Goal: Information Seeking & Learning: Learn about a topic

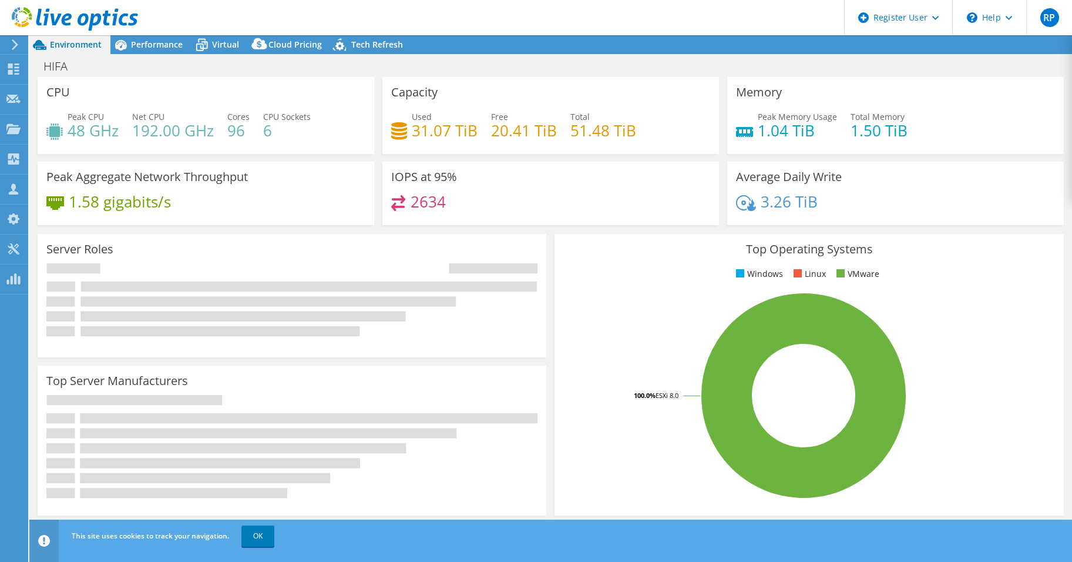
select select "USD"
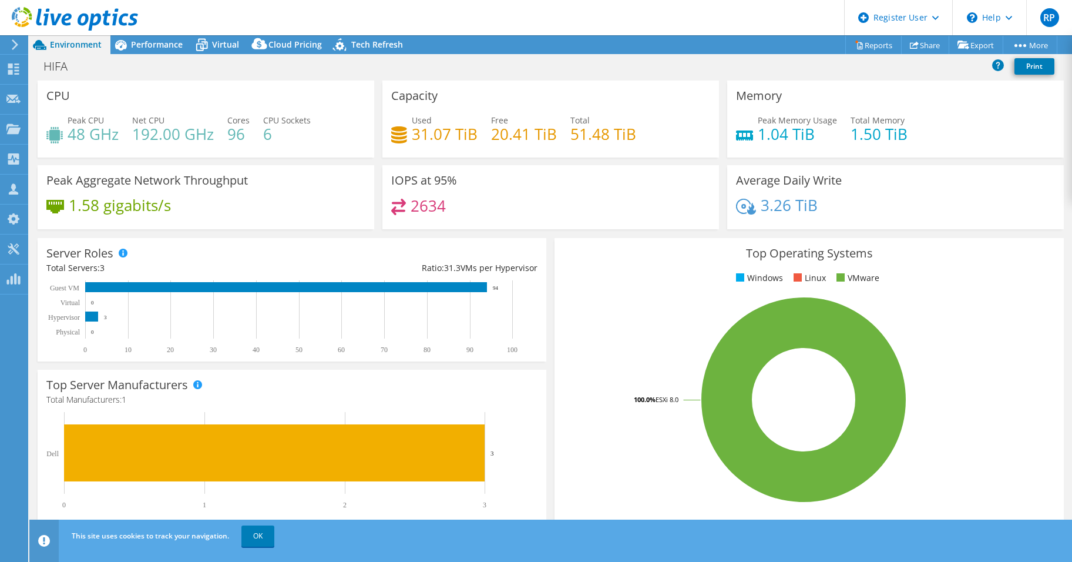
click at [73, 45] on span "Environment" at bounding box center [76, 44] width 52 height 11
click at [56, 23] on use at bounding box center [75, 18] width 126 height 23
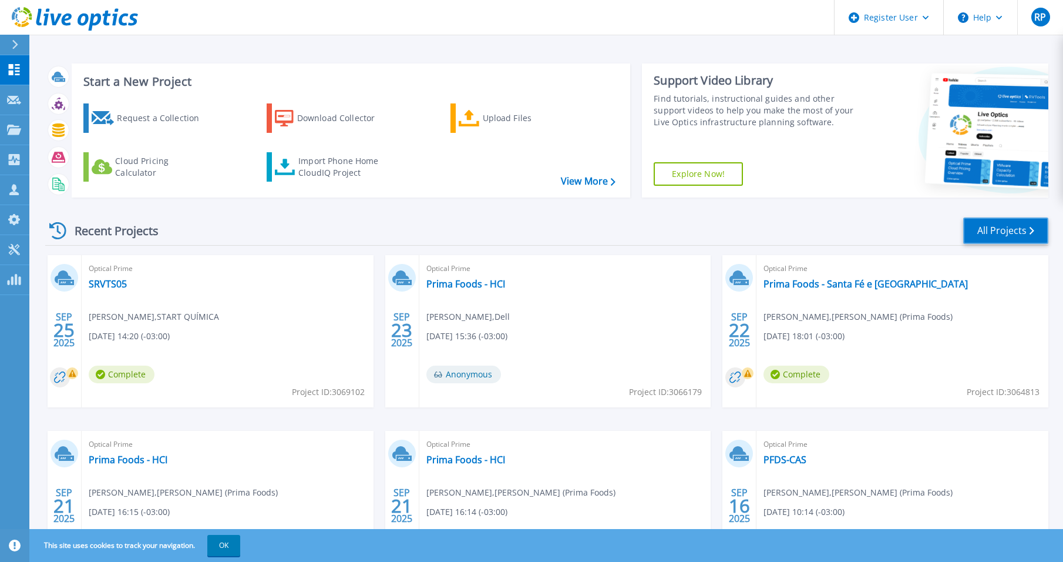
click at [1006, 236] on link "All Projects" at bounding box center [1005, 230] width 85 height 26
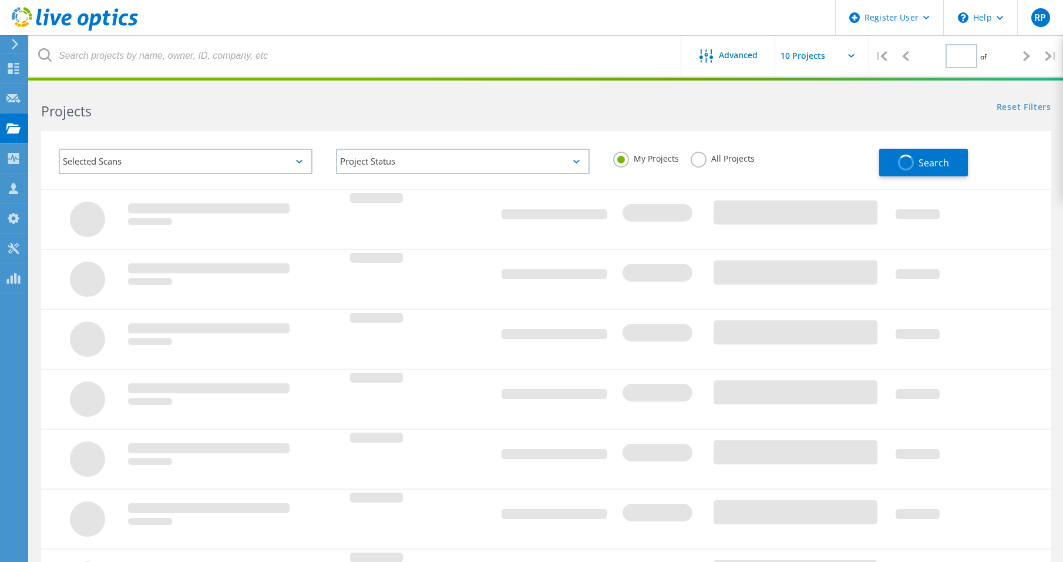
type input "1"
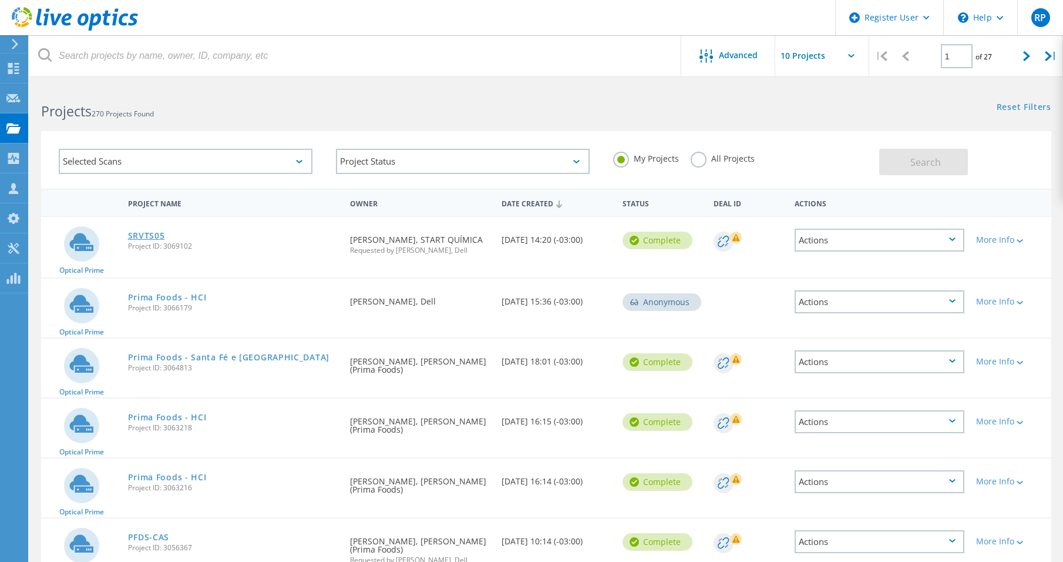
click at [148, 235] on link "SRVTS05" at bounding box center [146, 235] width 37 height 8
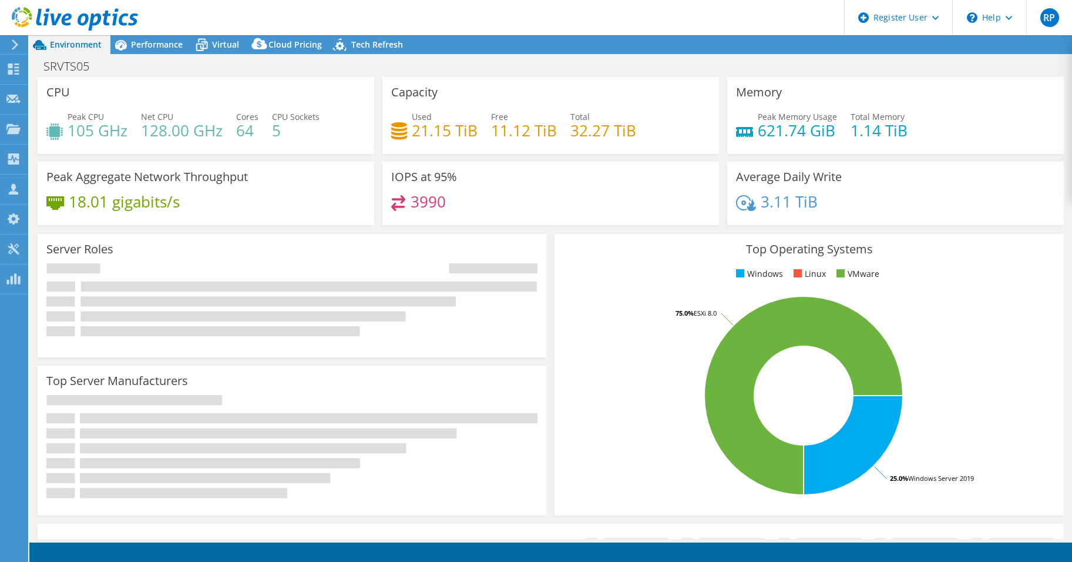
select select "USD"
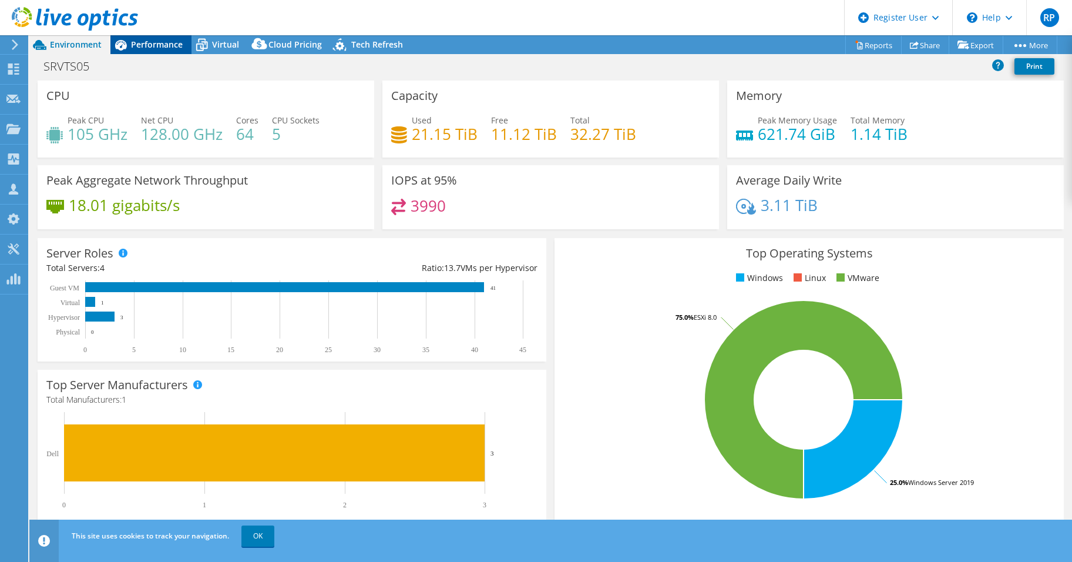
drag, startPoint x: 158, startPoint y: 45, endPoint x: 155, endPoint y: 53, distance: 8.7
click at [157, 45] on span "Performance" at bounding box center [157, 44] width 52 height 11
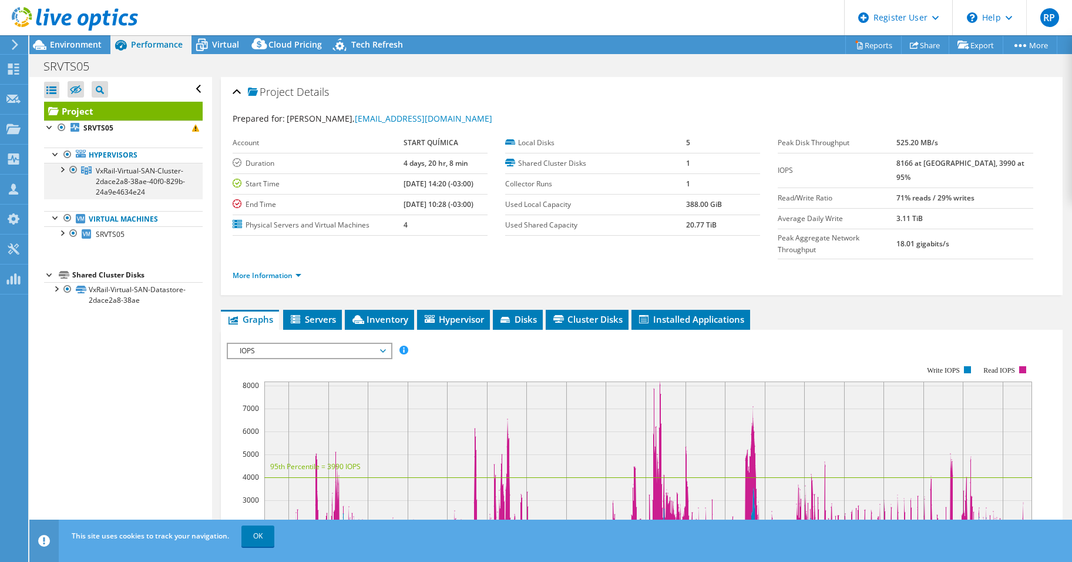
click at [63, 170] on div at bounding box center [62, 169] width 12 height 12
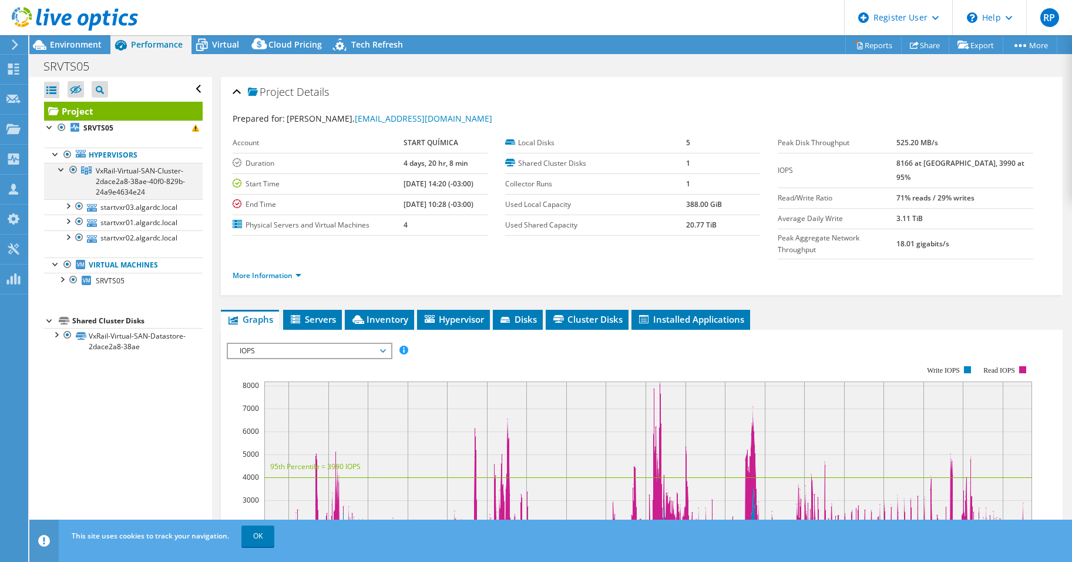
click at [59, 167] on div at bounding box center [62, 169] width 12 height 12
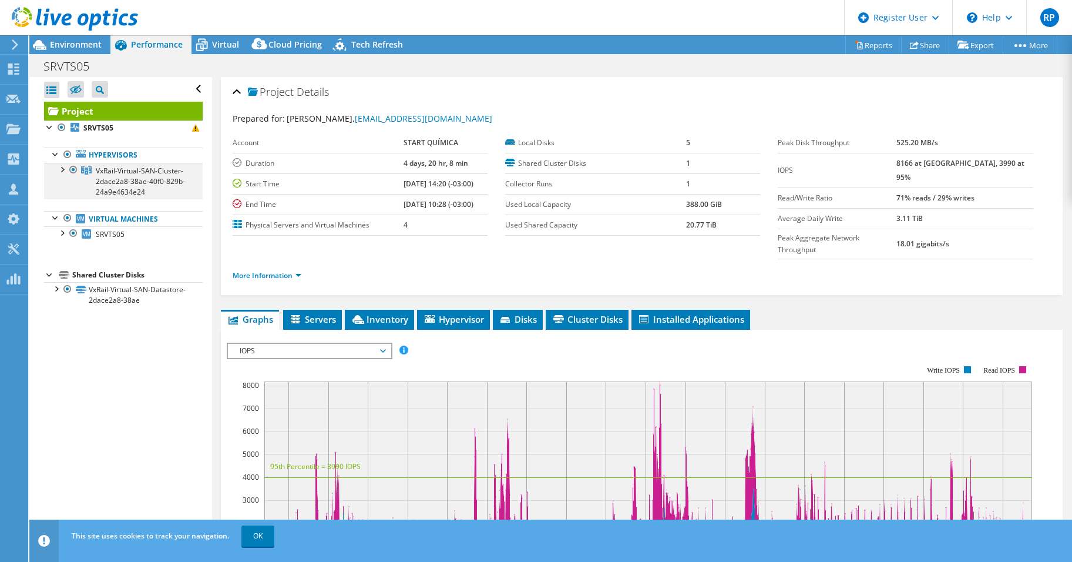
click at [59, 167] on div at bounding box center [62, 169] width 12 height 12
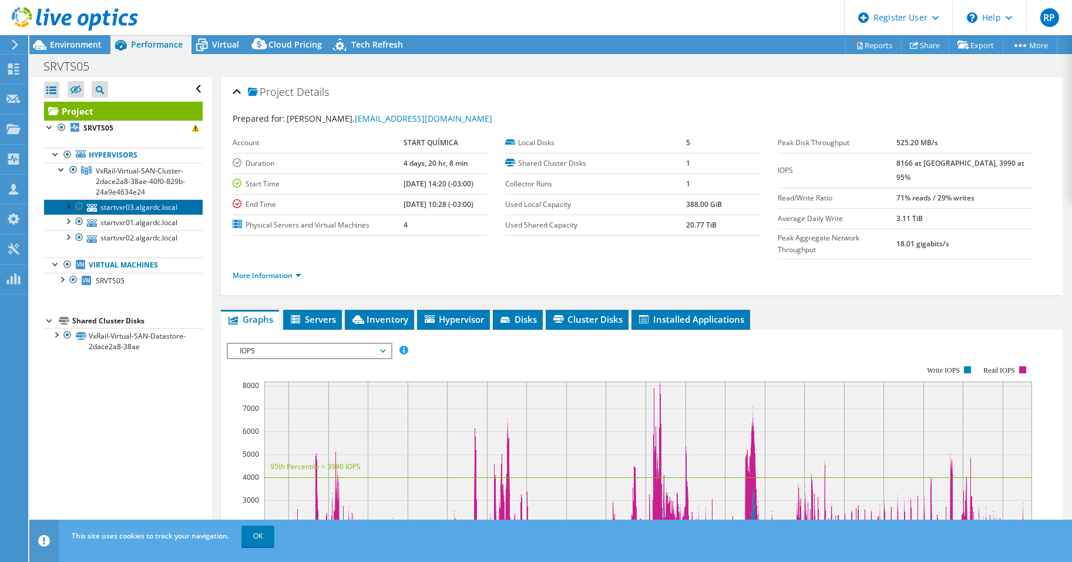
click at [132, 214] on link "startvxr03.algardc.local" at bounding box center [123, 206] width 159 height 15
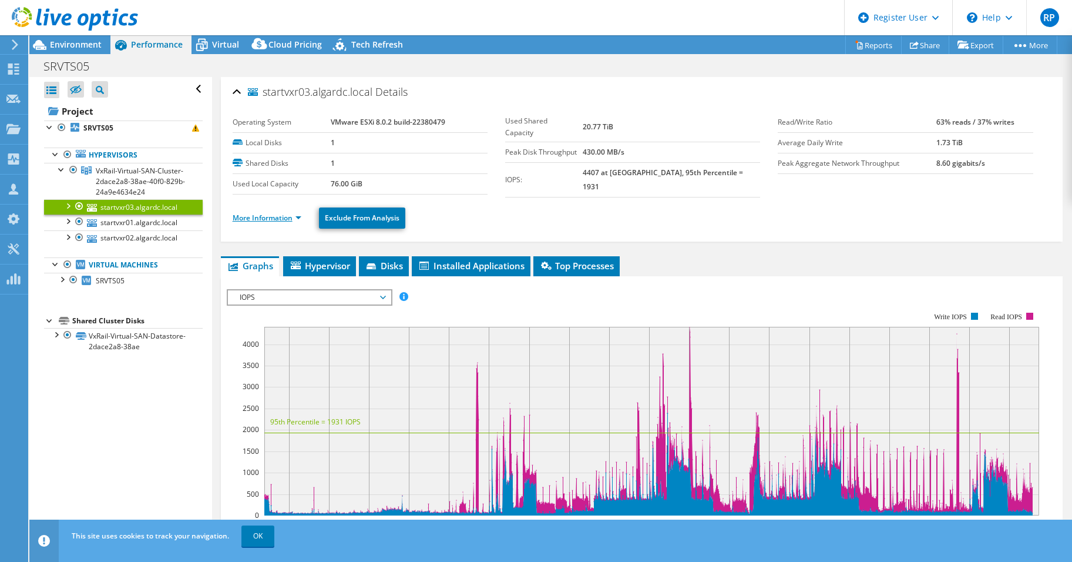
click at [300, 214] on link "More Information" at bounding box center [267, 218] width 69 height 10
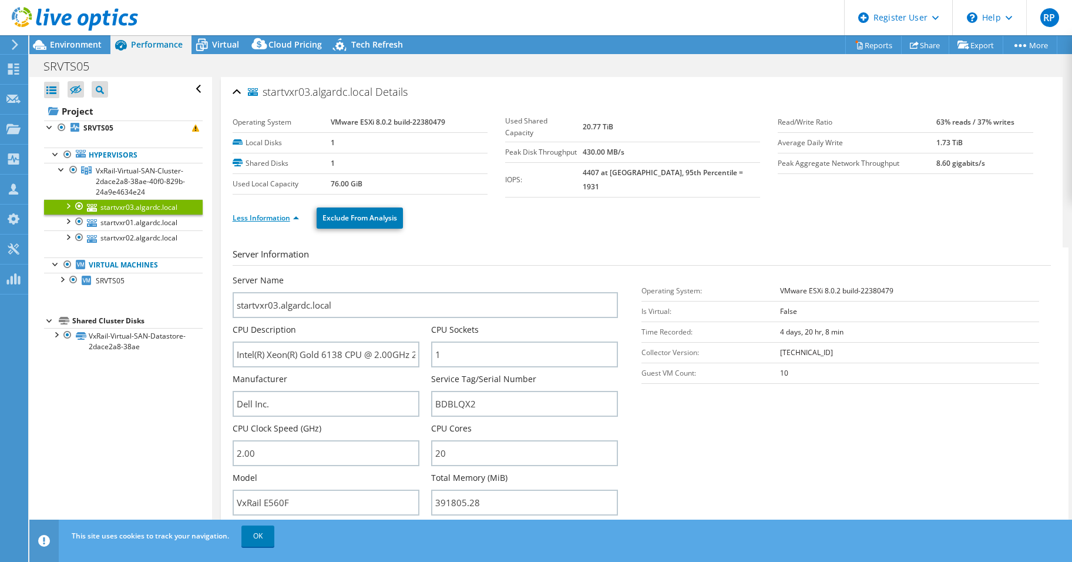
click at [300, 214] on li "Less Information" at bounding box center [269, 217] width 73 height 13
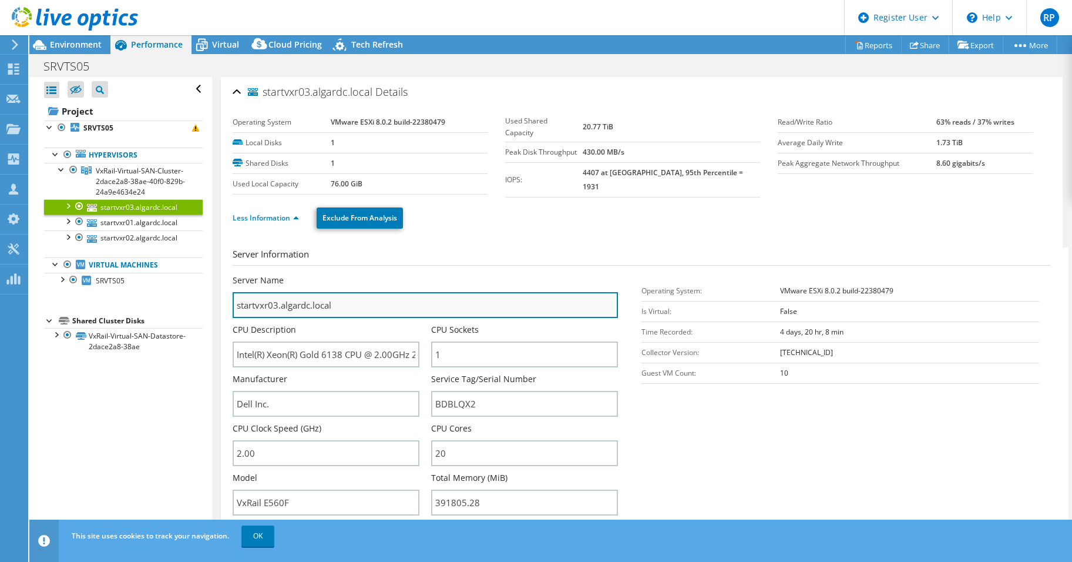
drag, startPoint x: 343, startPoint y: 302, endPoint x: 237, endPoint y: 303, distance: 106.3
click at [237, 303] on input "startvxr03.algardc.local" at bounding box center [426, 305] width 386 height 26
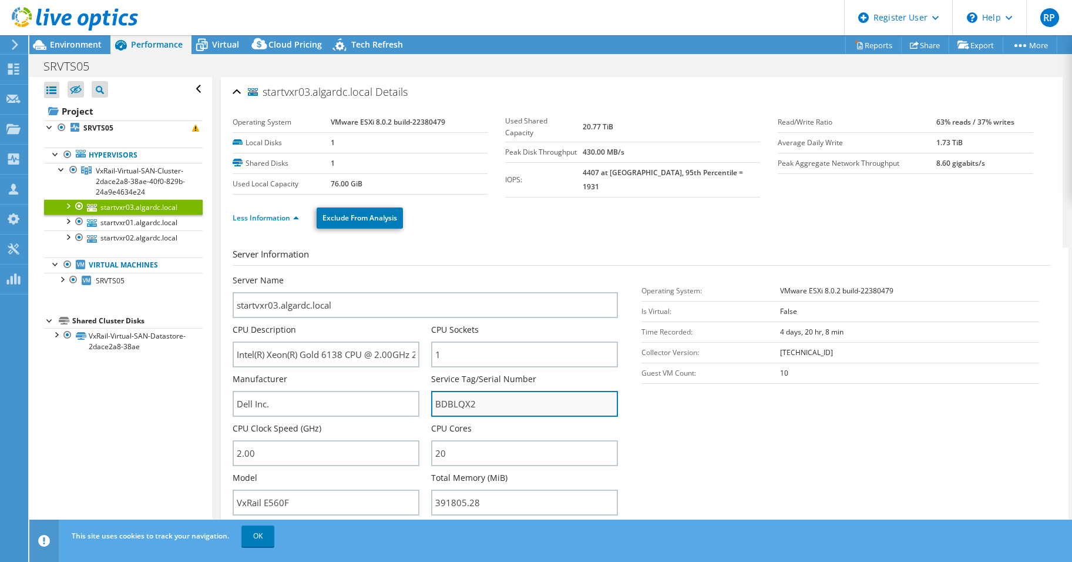
click at [462, 407] on input "BDBLQX2" at bounding box center [524, 404] width 187 height 26
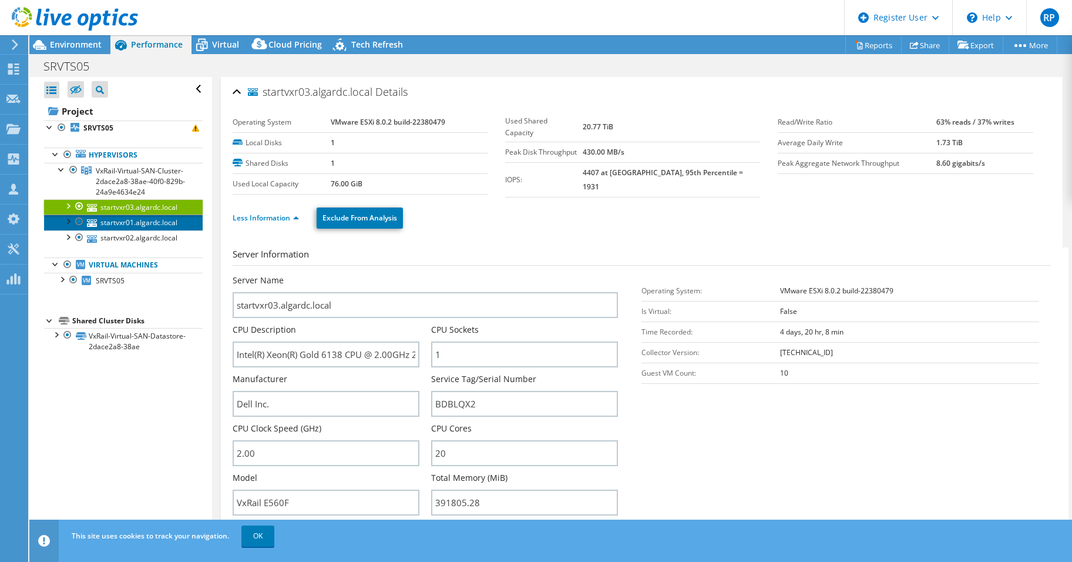
click at [150, 230] on link "startvxr01.algardc.local" at bounding box center [123, 221] width 159 height 15
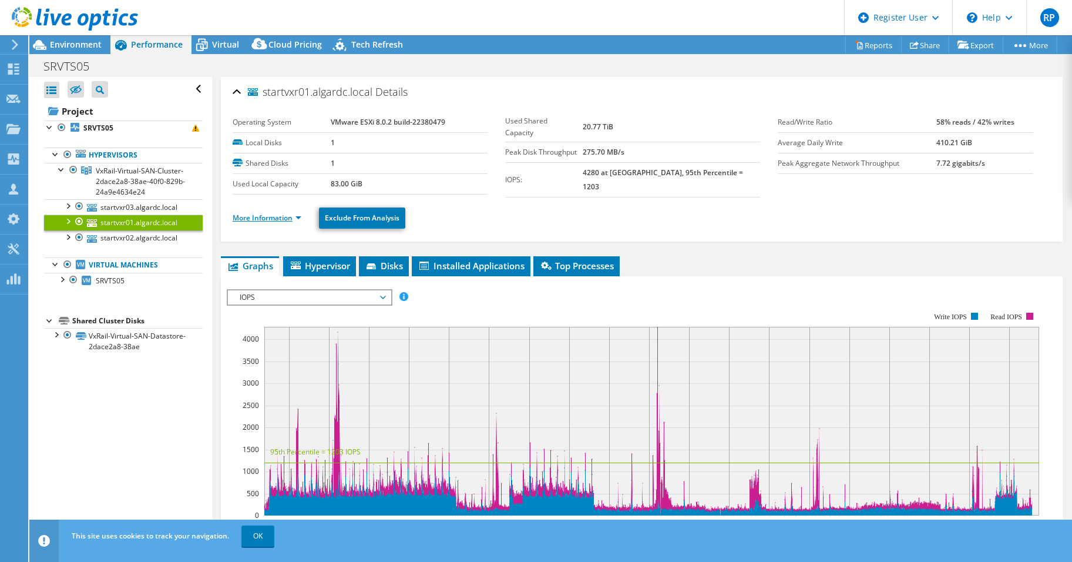
click at [297, 213] on link "More Information" at bounding box center [267, 218] width 69 height 10
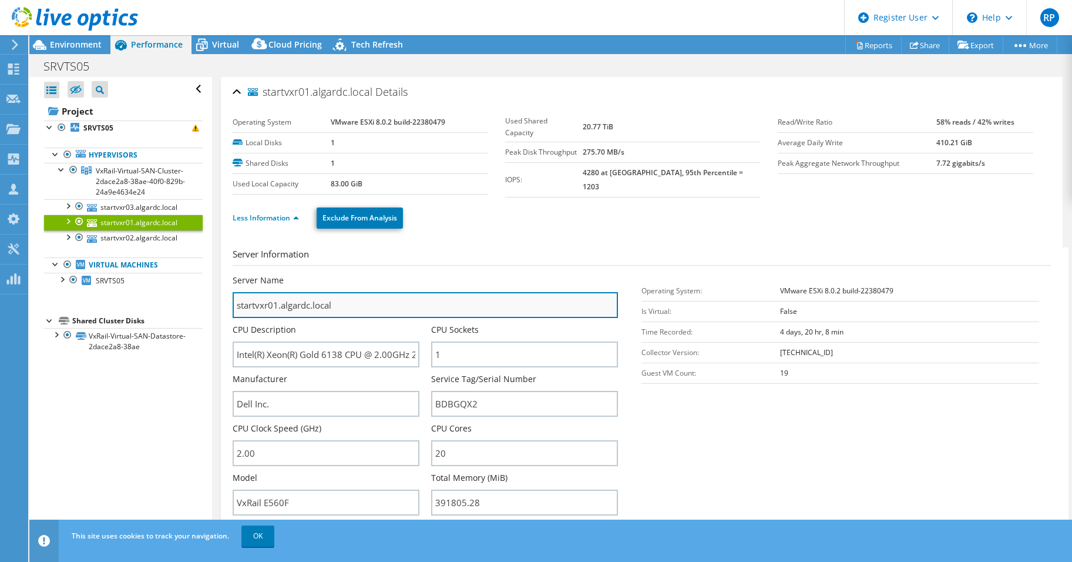
click at [278, 308] on input "startvxr01.algardc.local" at bounding box center [426, 305] width 386 height 26
click at [293, 301] on input "startvxr01.algardc.local" at bounding box center [426, 305] width 386 height 26
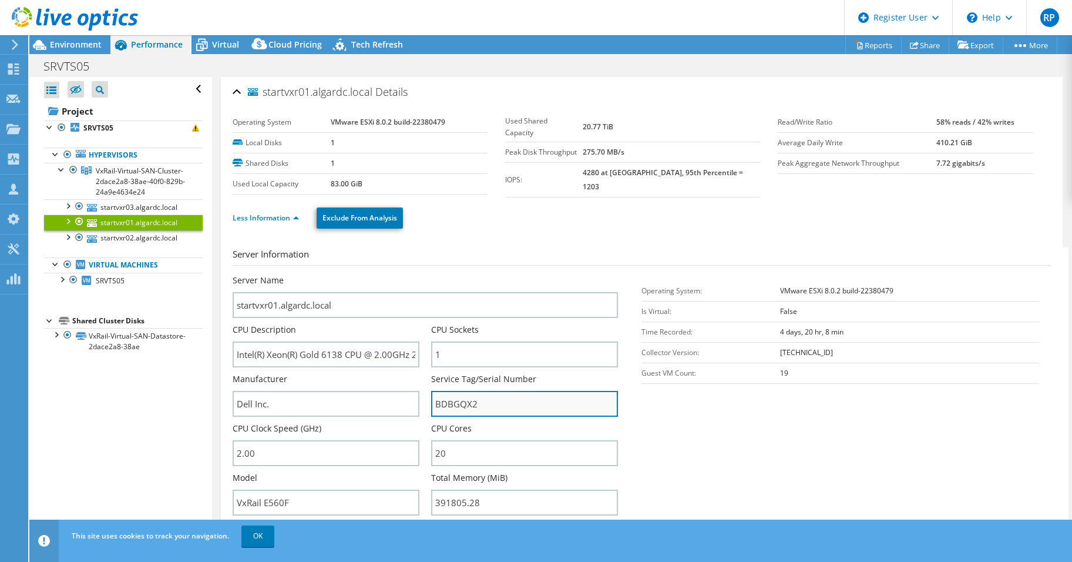
click at [460, 408] on input "BDBGQX2" at bounding box center [524, 404] width 187 height 26
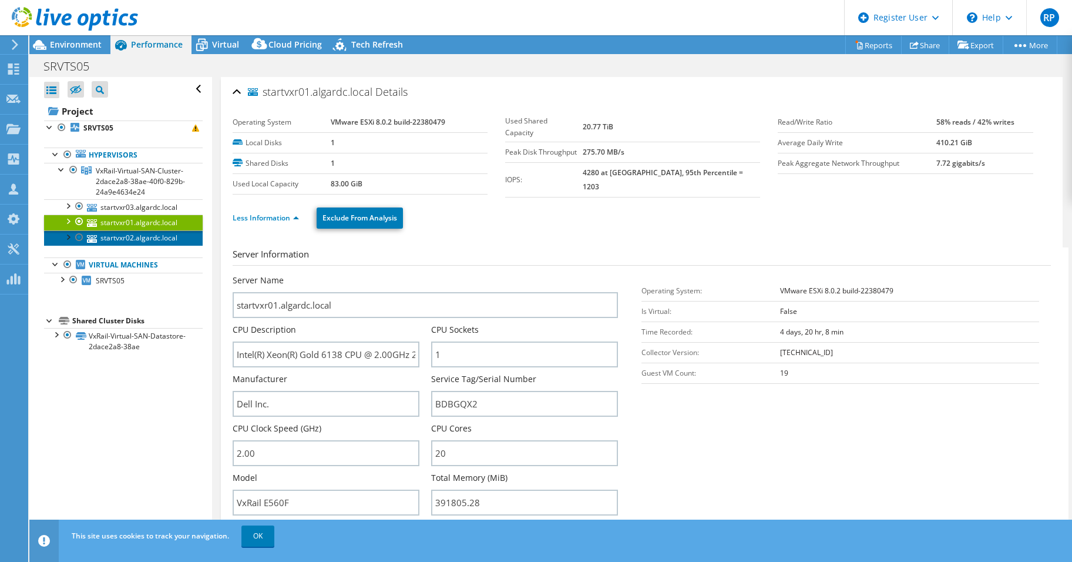
click at [122, 246] on link "startvxr02.algardc.local" at bounding box center [123, 237] width 159 height 15
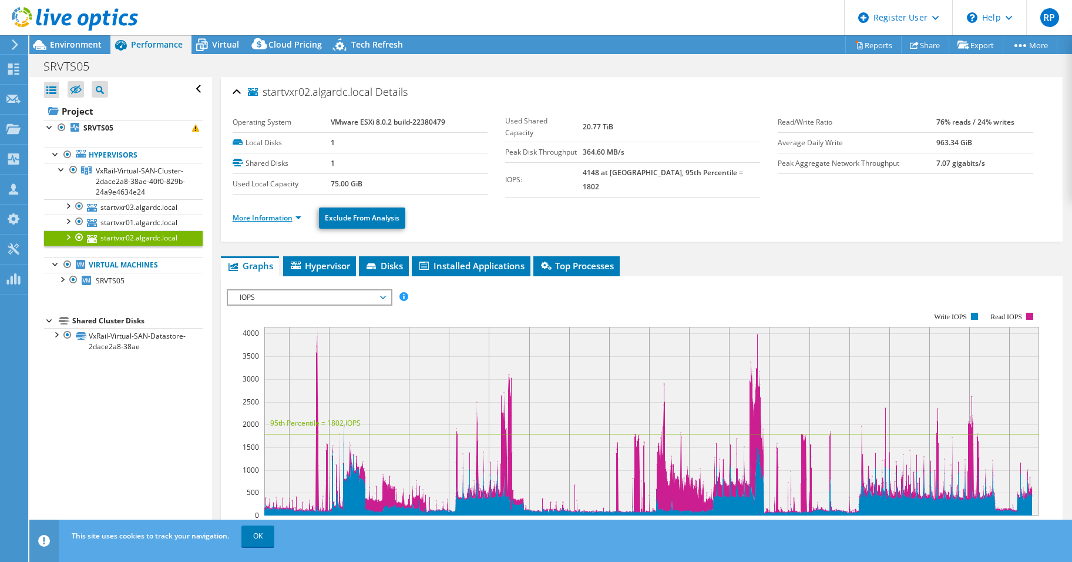
click at [278, 214] on link "More Information" at bounding box center [267, 218] width 69 height 10
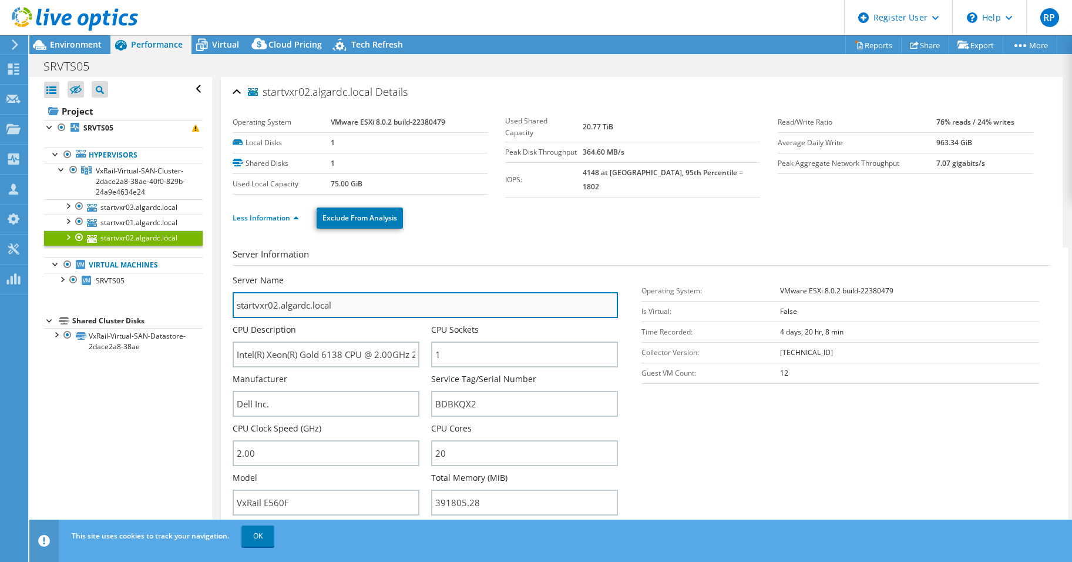
click at [282, 310] on input "startvxr02.algardc.local" at bounding box center [426, 305] width 386 height 26
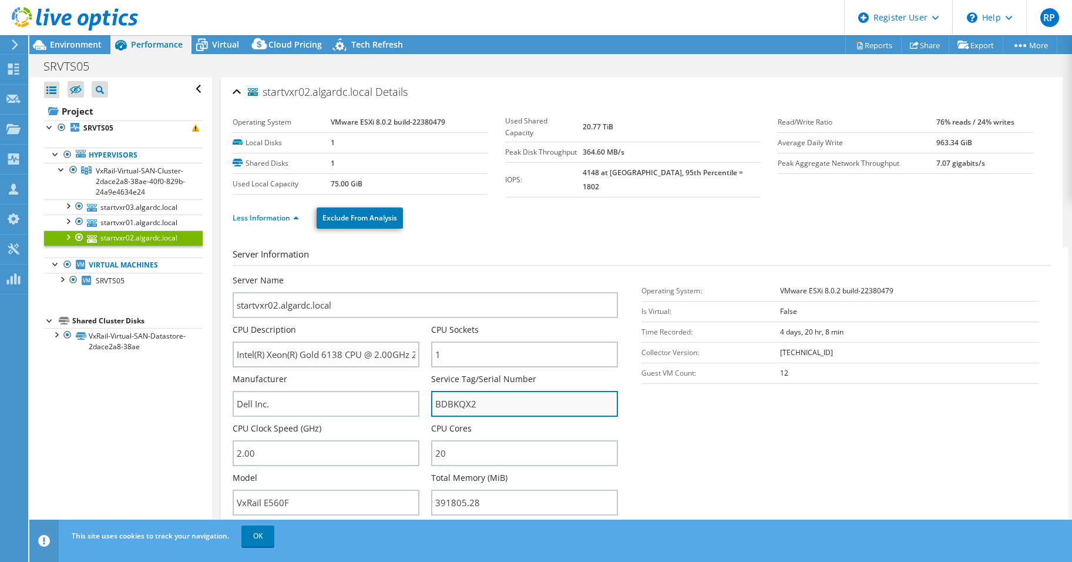
click at [466, 405] on input "BDBKQX2" at bounding box center [524, 404] width 187 height 26
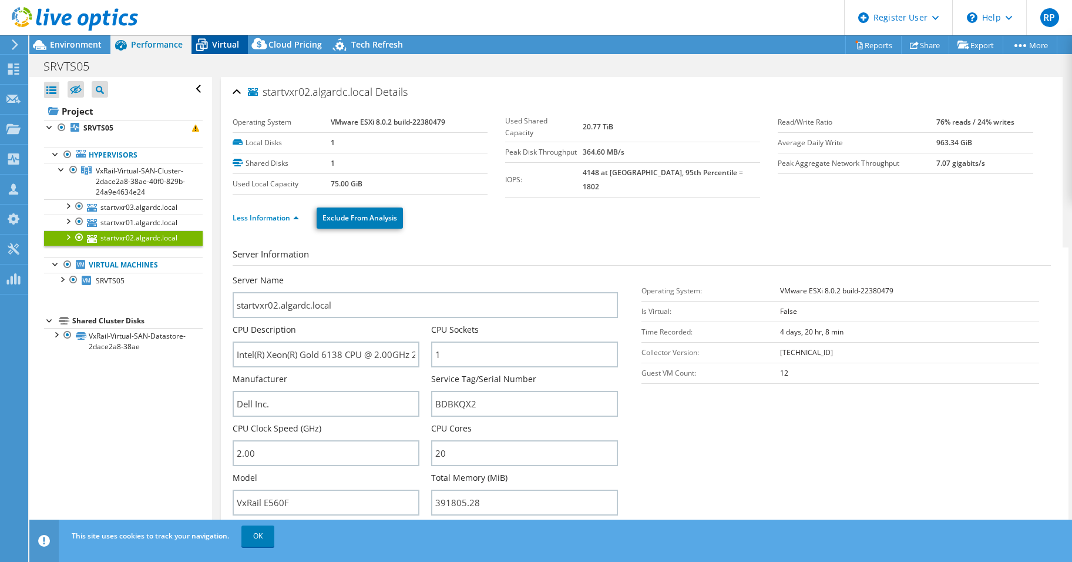
click at [214, 46] on span "Virtual" at bounding box center [225, 44] width 27 height 11
